Goal: Check status: Check status

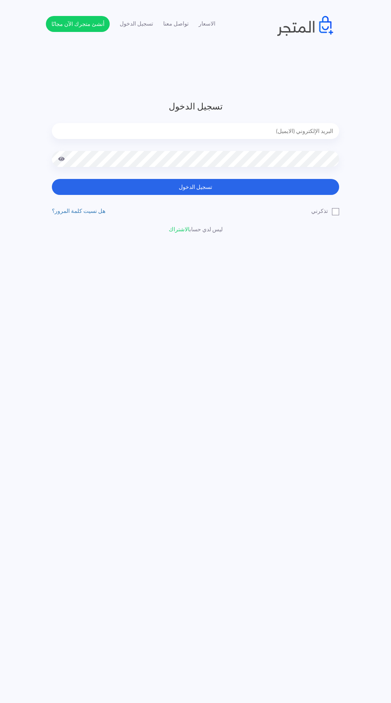
click at [113, 136] on input "email" at bounding box center [196, 131] width 288 height 16
type input "noha_mae86@yahoo.com"
click at [52, 179] on button "تسجيل الدخول" at bounding box center [196, 187] width 288 height 16
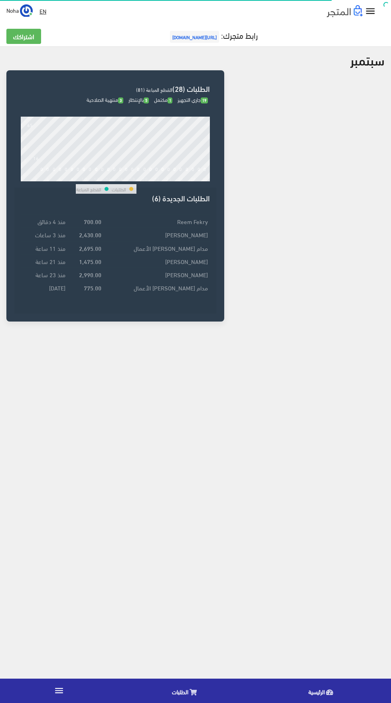
click at [193, 692] on icon at bounding box center [193, 692] width 7 height 6
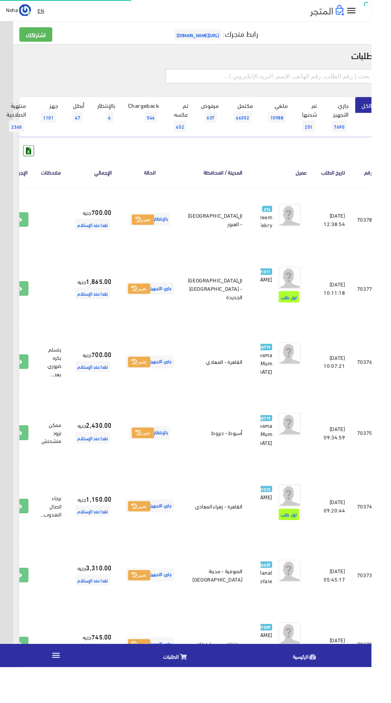
click at [216, 78] on input "text" at bounding box center [285, 80] width 220 height 15
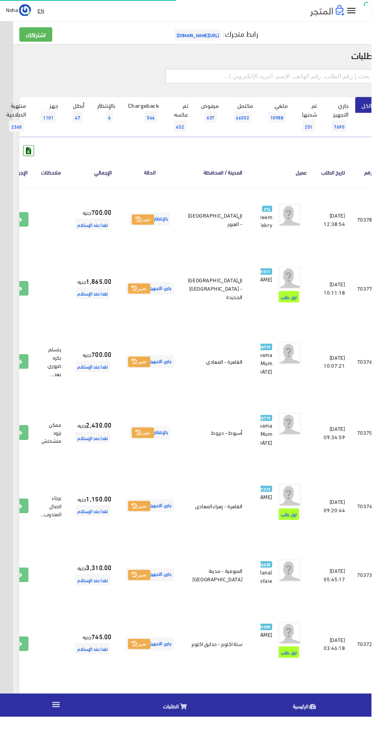
scroll to position [0, -21]
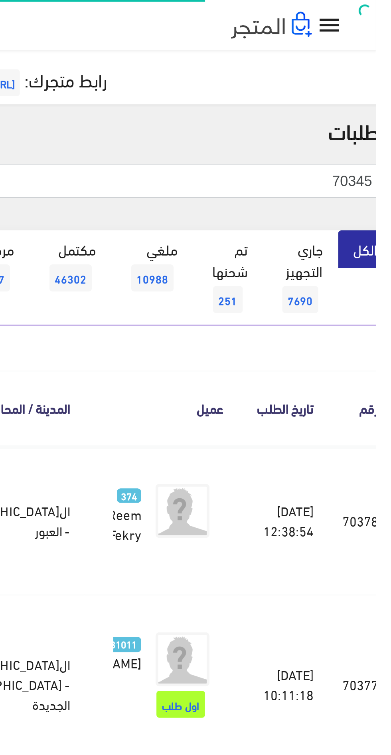
type input "70345"
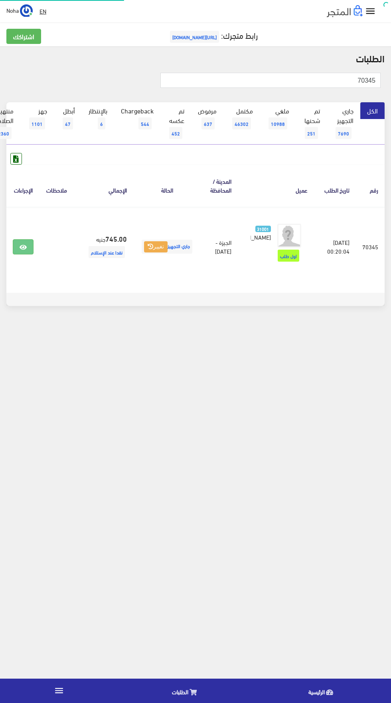
scroll to position [0, -21]
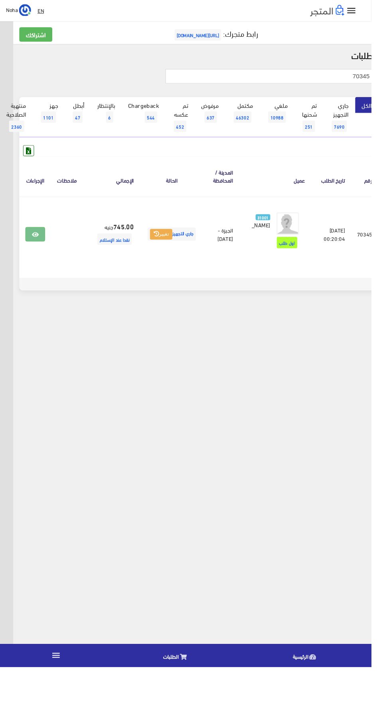
click at [41, 248] on icon at bounding box center [37, 247] width 7 height 6
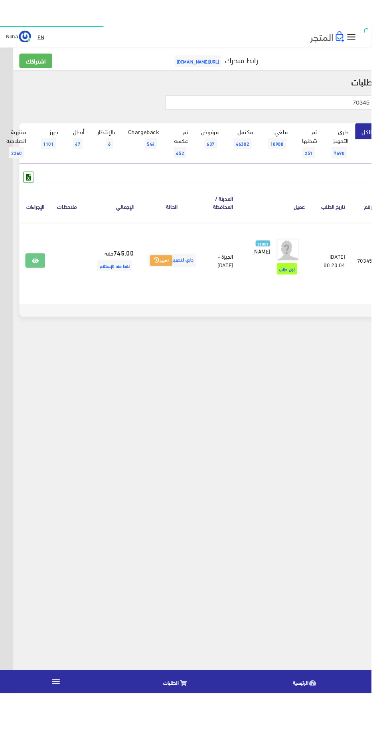
scroll to position [0, -21]
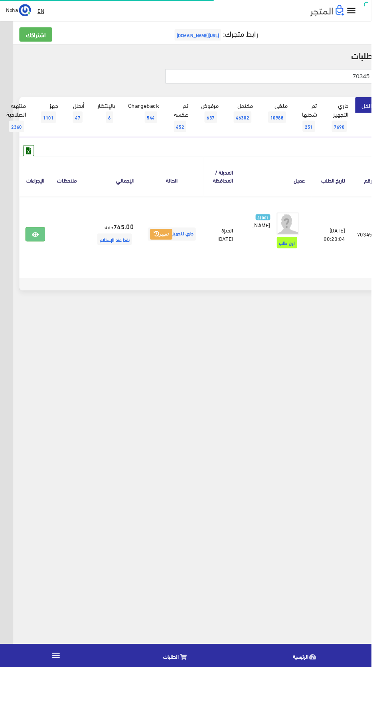
click at [238, 80] on input "70345" at bounding box center [285, 80] width 220 height 15
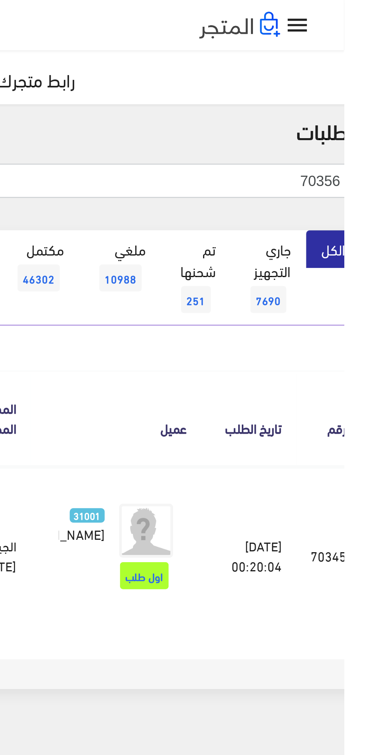
type input "70356"
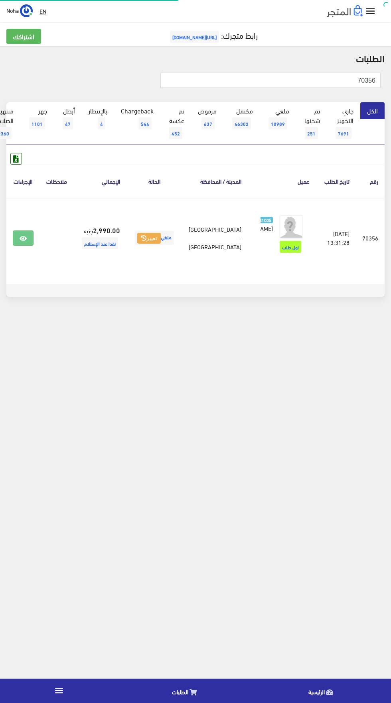
scroll to position [0, -21]
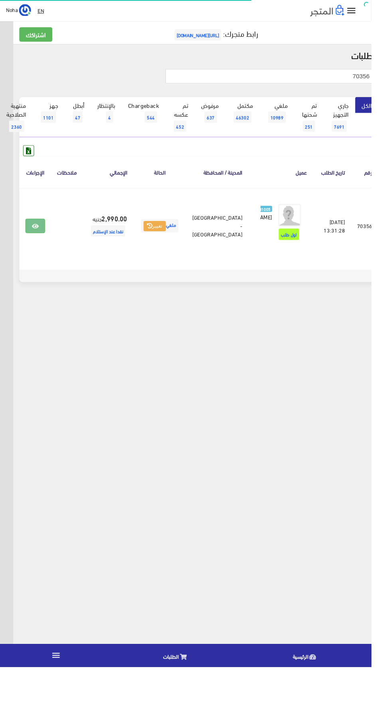
click at [41, 242] on icon at bounding box center [37, 238] width 7 height 6
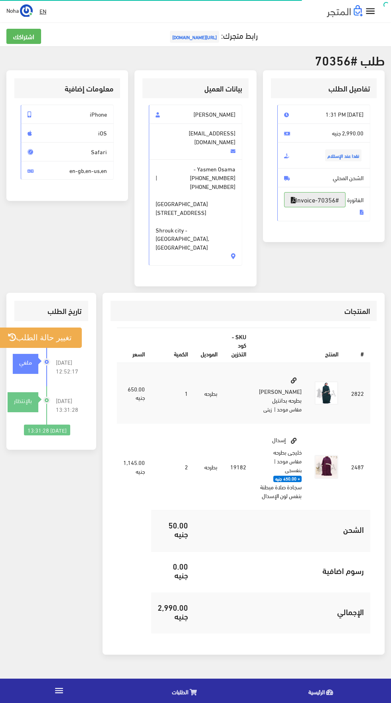
click at [343, 207] on link "#Invoice-70356" at bounding box center [315, 199] width 62 height 15
